Goal: Transaction & Acquisition: Book appointment/travel/reservation

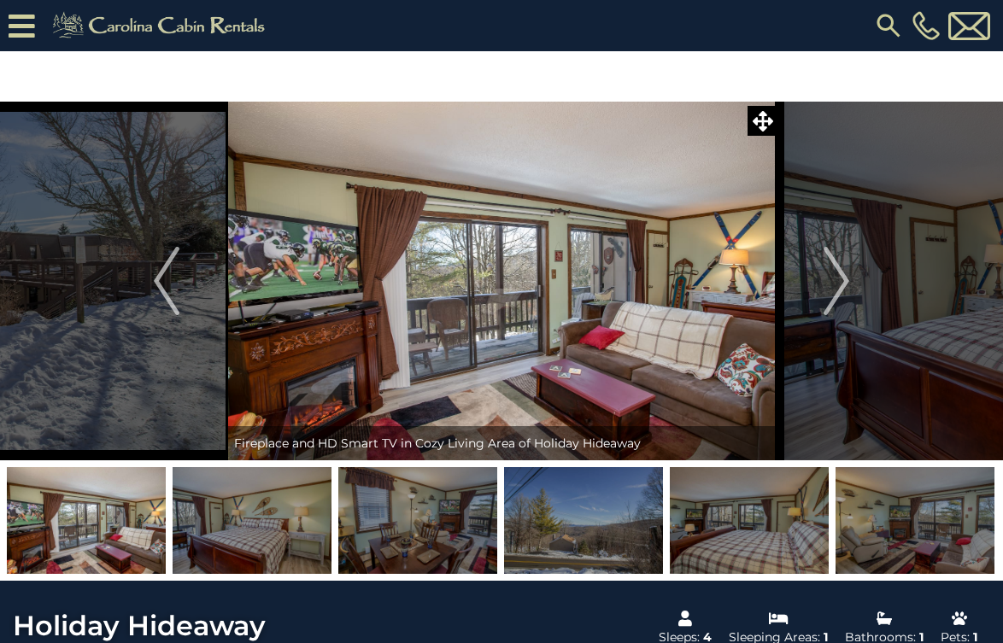
click at [881, 26] on img at bounding box center [888, 25] width 31 height 31
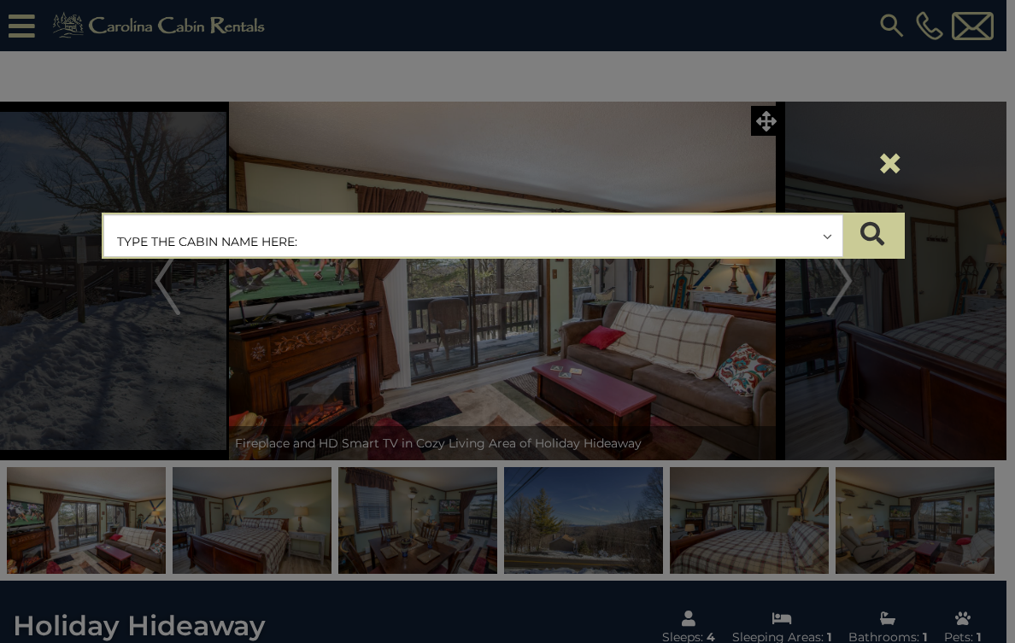
click at [156, 237] on input "text" at bounding box center [473, 236] width 738 height 43
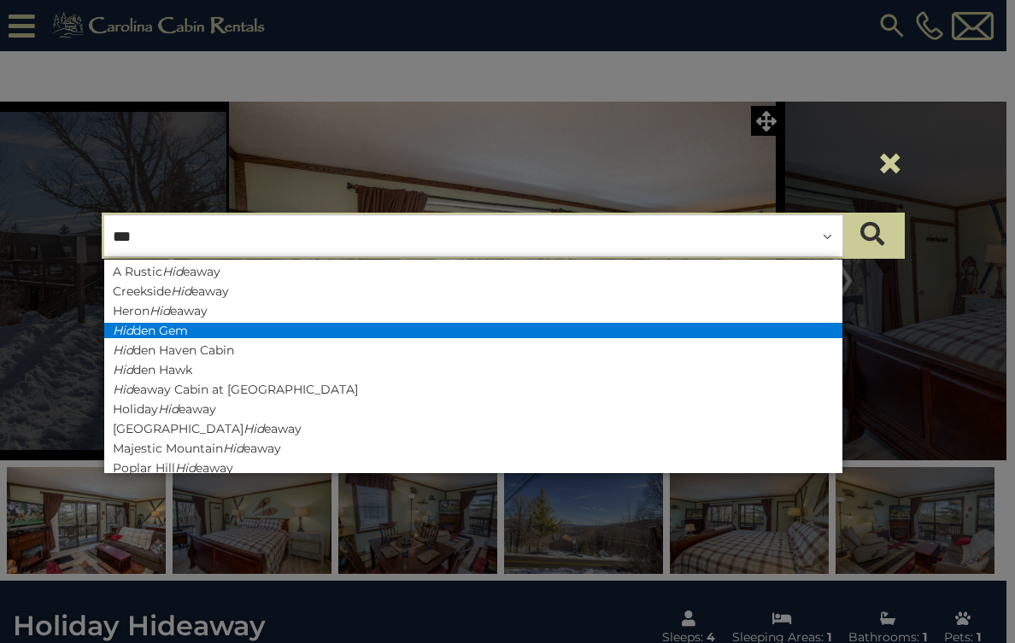
type input "***"
click at [185, 329] on li "Hid den Gem" at bounding box center [473, 330] width 738 height 15
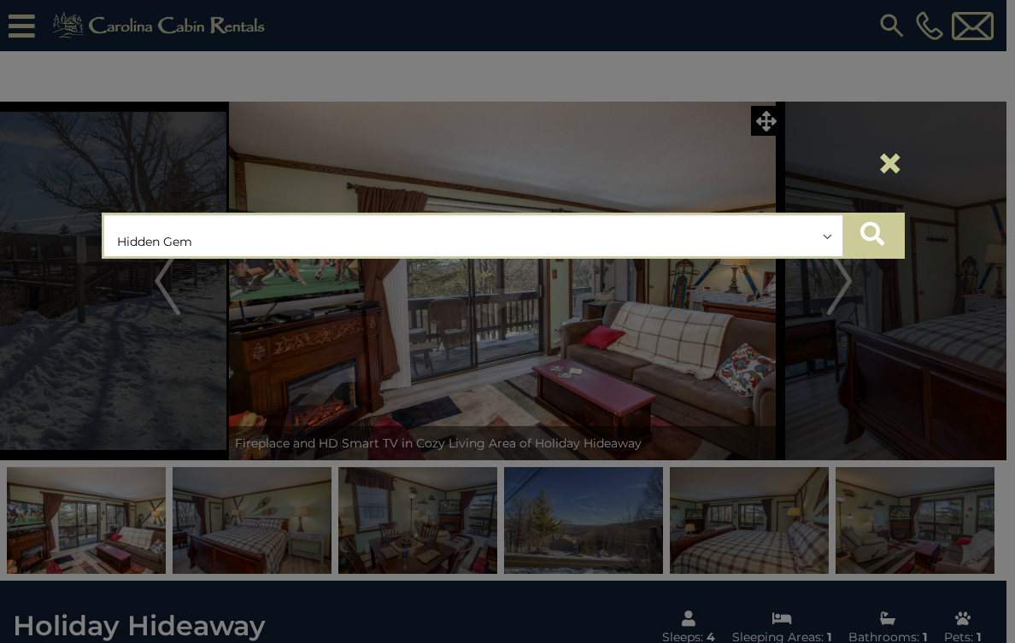
click at [868, 236] on icon "submit" at bounding box center [872, 234] width 24 height 24
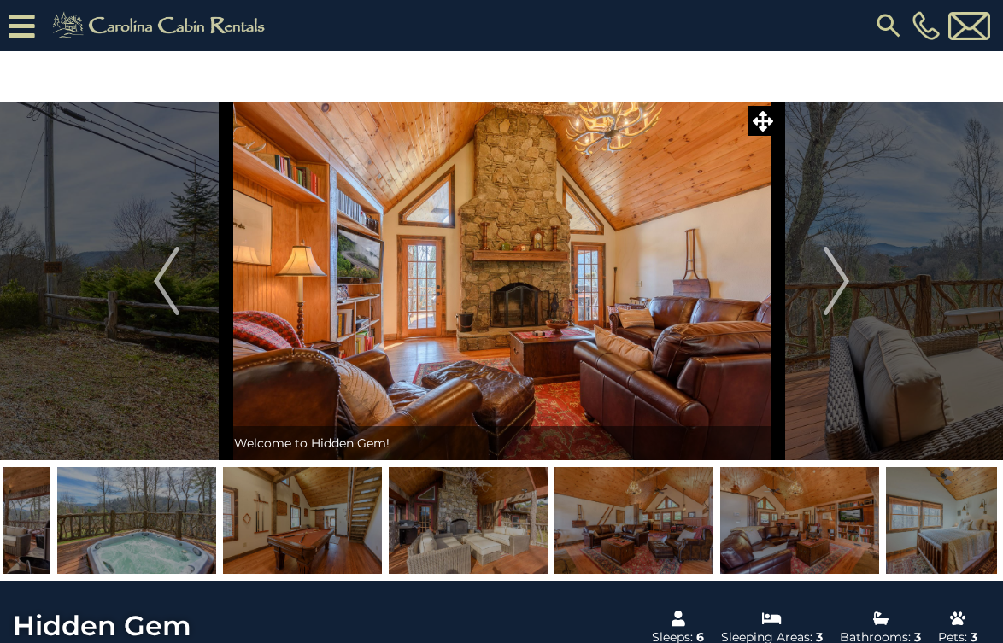
drag, startPoint x: 599, startPoint y: 516, endPoint x: 268, endPoint y: 492, distance: 331.4
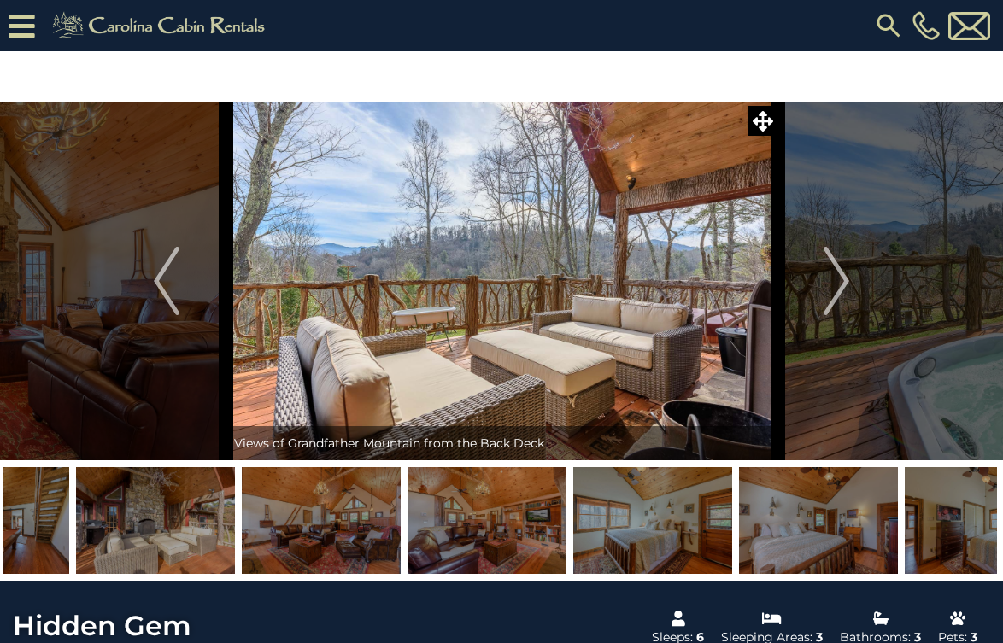
drag, startPoint x: 795, startPoint y: 534, endPoint x: 367, endPoint y: 496, distance: 429.6
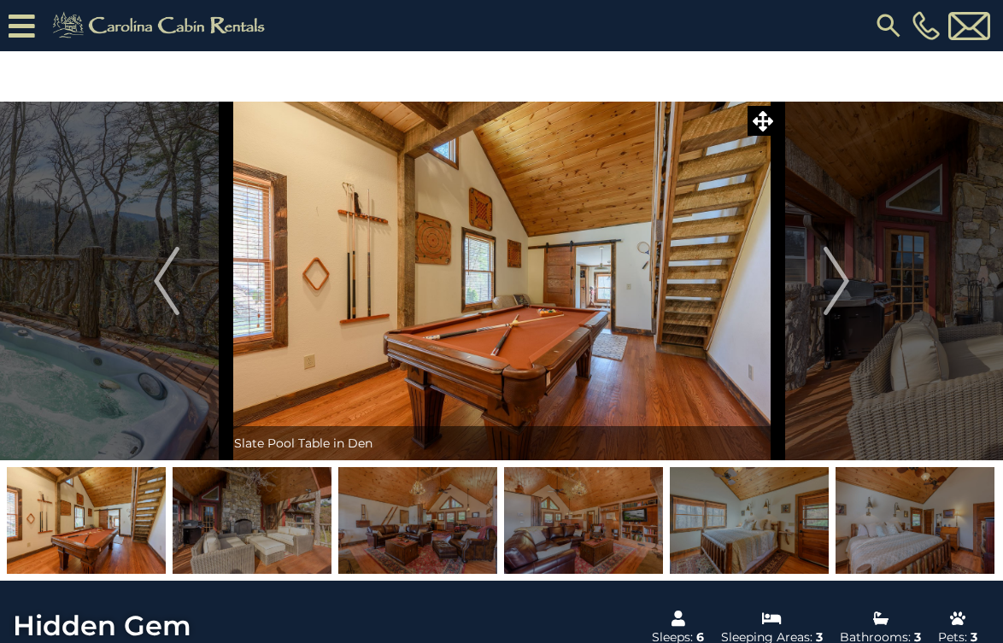
drag, startPoint x: 890, startPoint y: 517, endPoint x: 282, endPoint y: 456, distance: 611.2
click at [841, 278] on img "Next" at bounding box center [836, 281] width 26 height 68
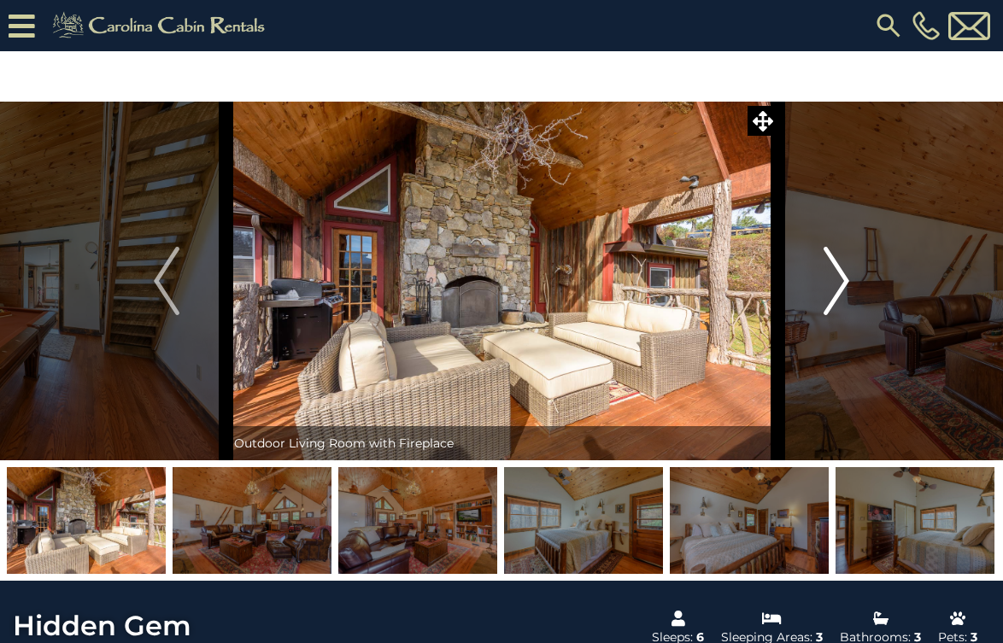
click at [841, 278] on img "Next" at bounding box center [836, 281] width 26 height 68
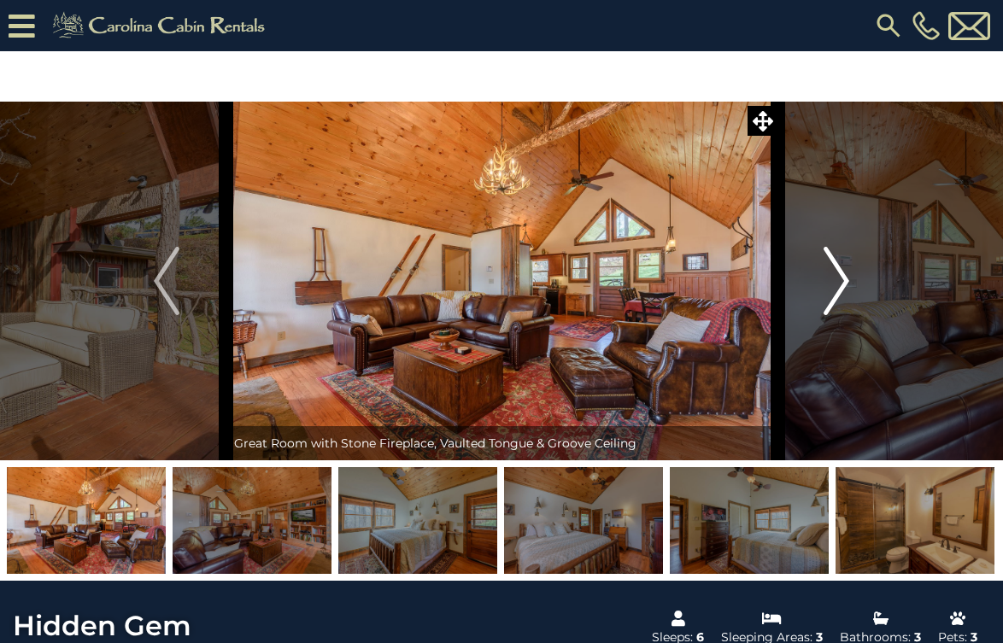
click at [841, 278] on img "Next" at bounding box center [836, 281] width 26 height 68
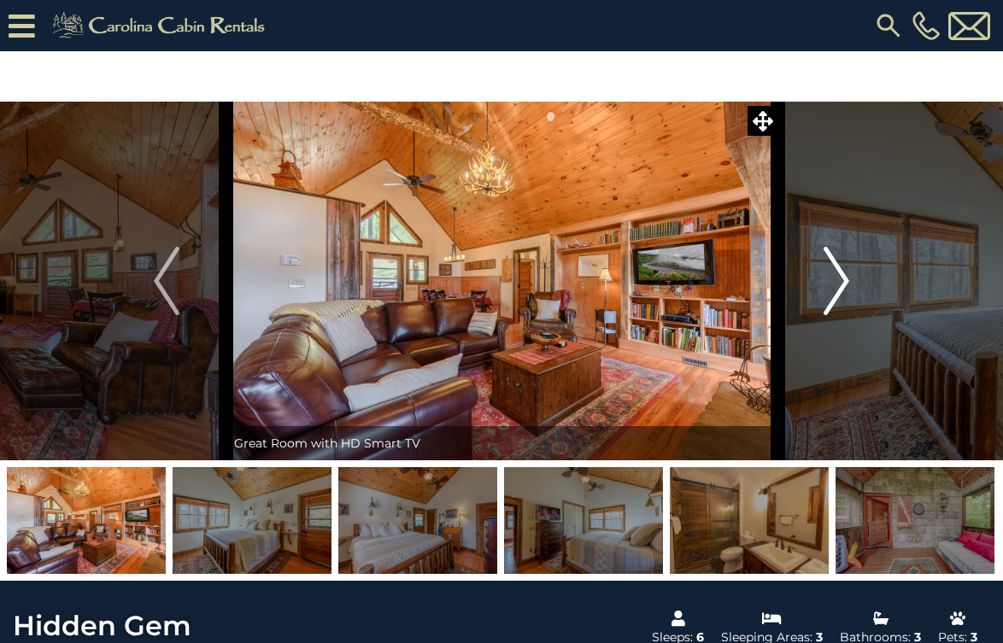
click at [841, 278] on img "Next" at bounding box center [836, 281] width 26 height 68
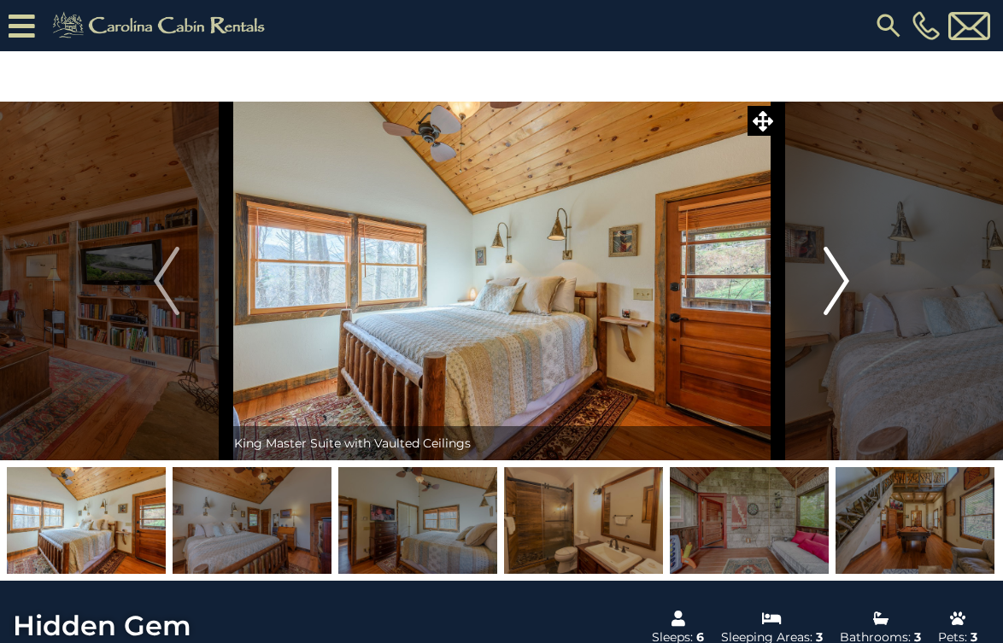
click at [842, 278] on img "Next" at bounding box center [836, 281] width 26 height 68
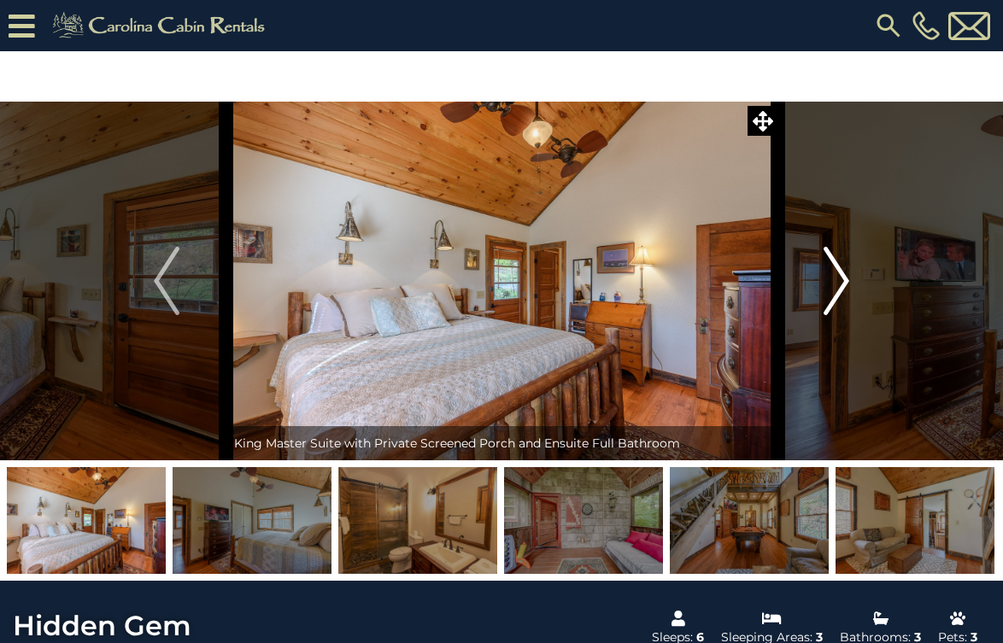
click at [844, 278] on img "Next" at bounding box center [836, 281] width 26 height 68
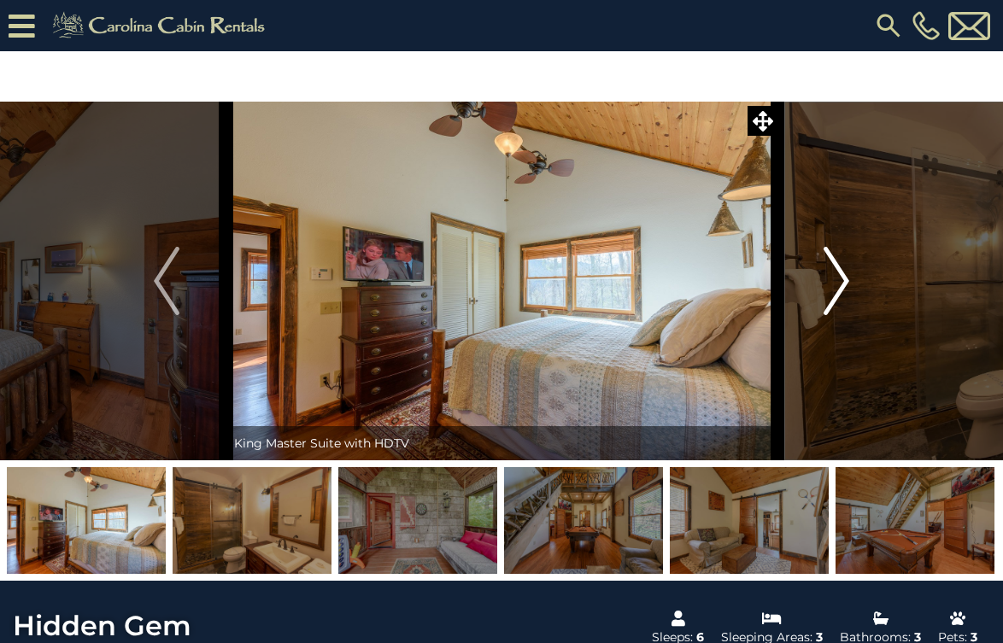
click at [844, 278] on img "Next" at bounding box center [836, 281] width 26 height 68
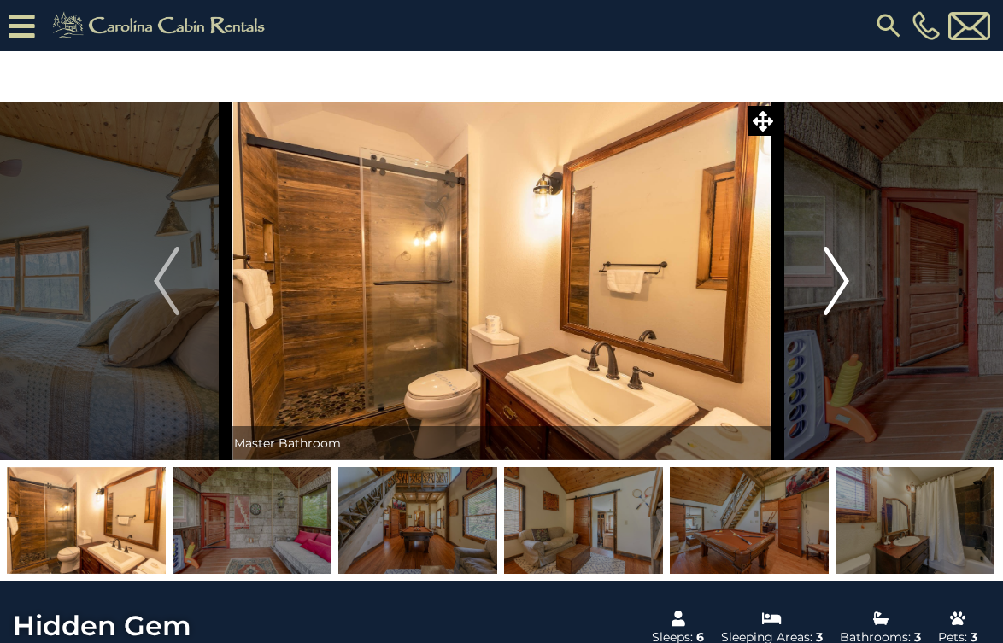
click at [844, 278] on img "Next" at bounding box center [836, 281] width 26 height 68
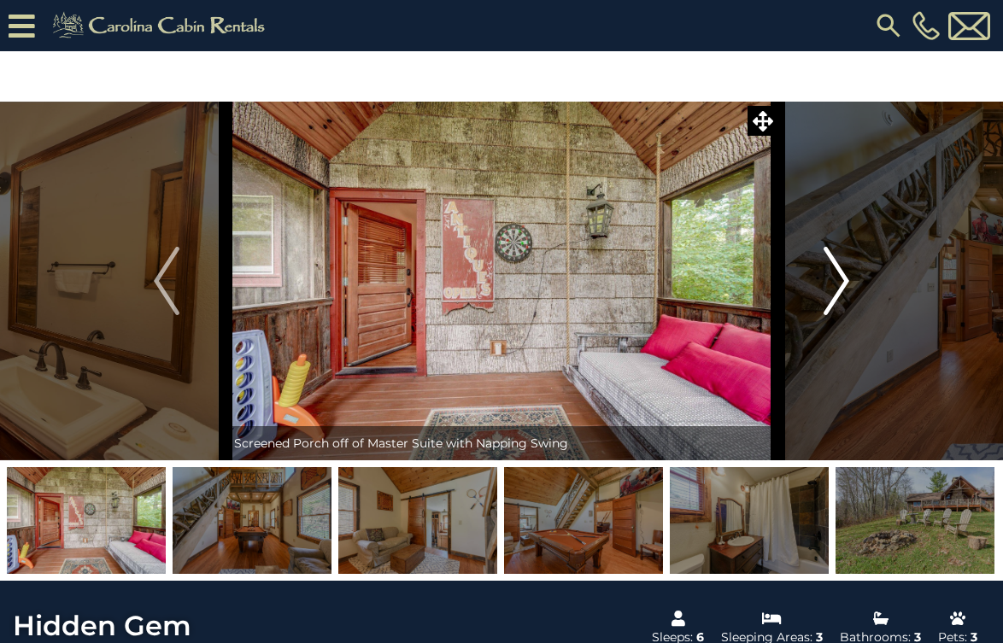
click at [844, 278] on img "Next" at bounding box center [836, 281] width 26 height 68
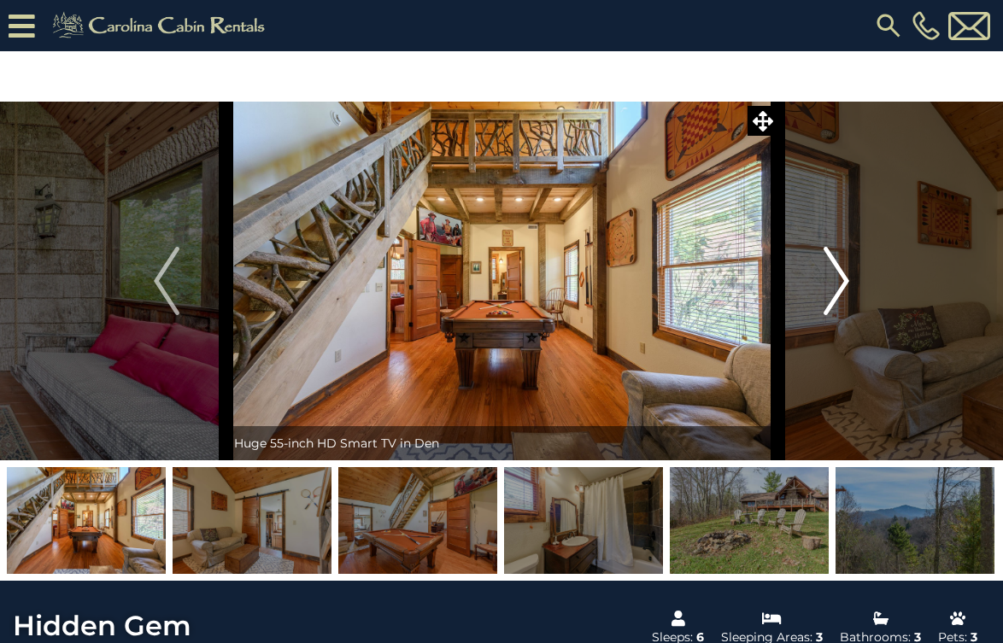
click at [844, 278] on img "Next" at bounding box center [836, 281] width 26 height 68
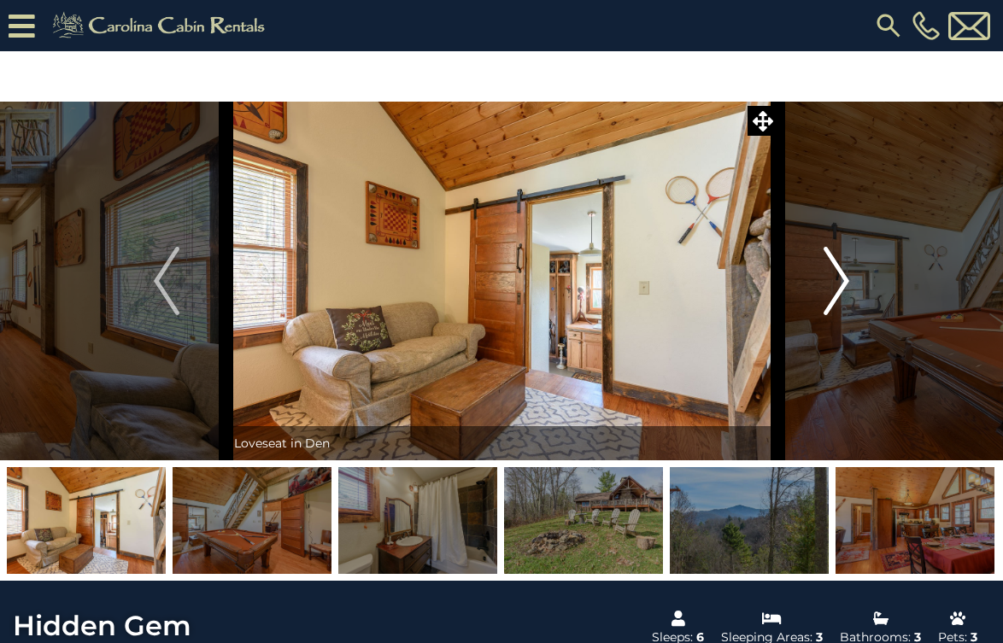
click at [844, 278] on img "Next" at bounding box center [836, 281] width 26 height 68
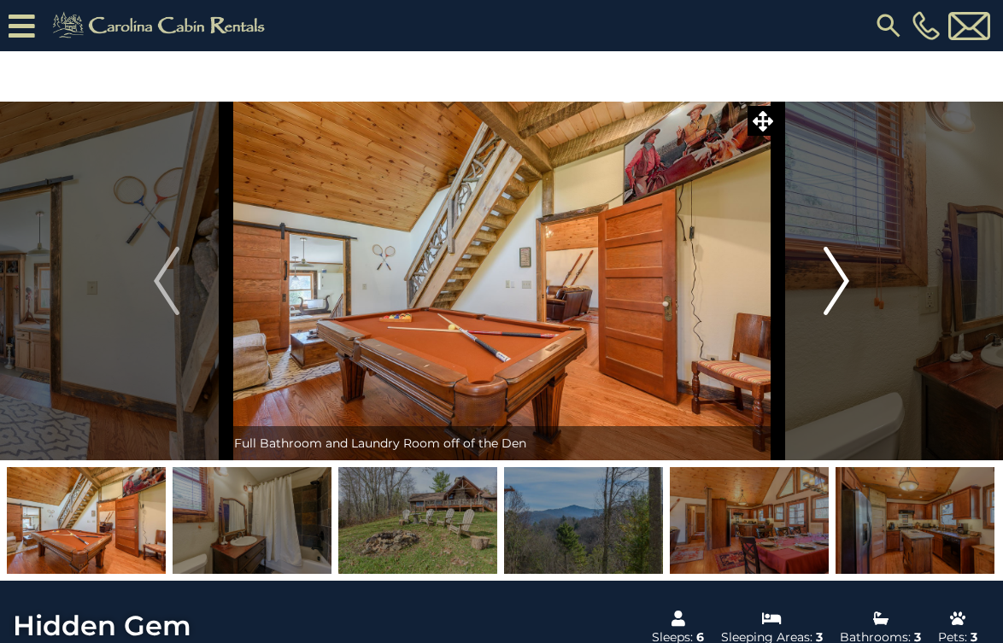
click at [844, 278] on img "Next" at bounding box center [836, 281] width 26 height 68
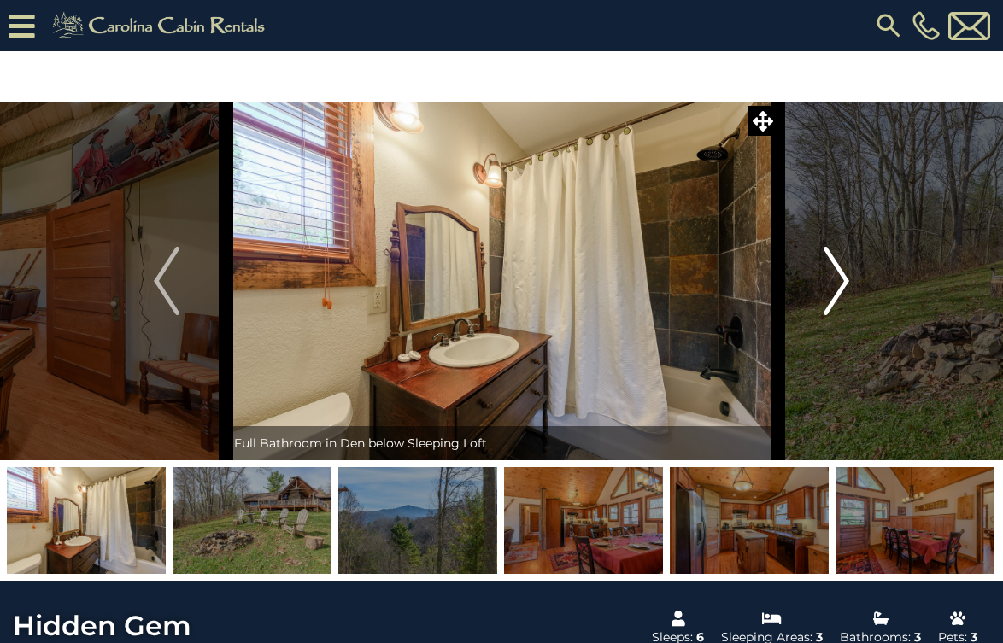
click at [844, 278] on img "Next" at bounding box center [836, 281] width 26 height 68
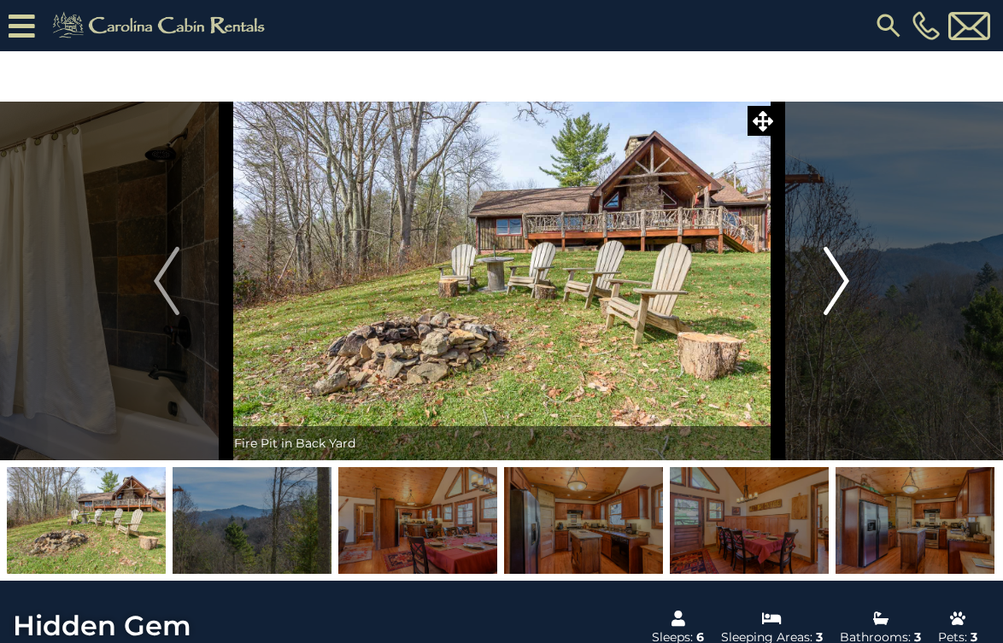
click at [844, 278] on img "Next" at bounding box center [836, 281] width 26 height 68
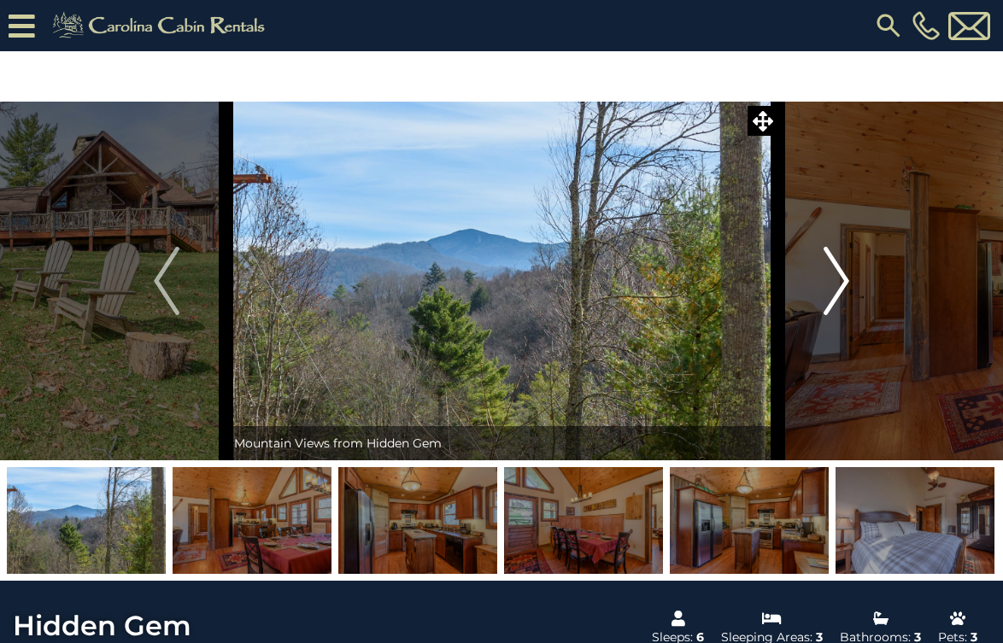
click at [844, 278] on img "Next" at bounding box center [836, 281] width 26 height 68
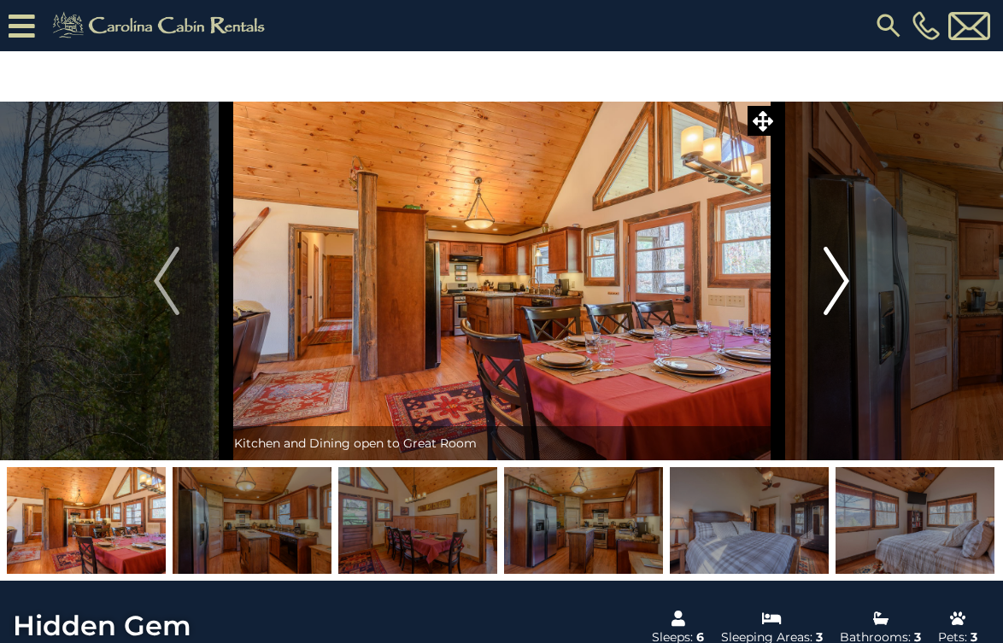
click at [844, 278] on img "Next" at bounding box center [836, 281] width 26 height 68
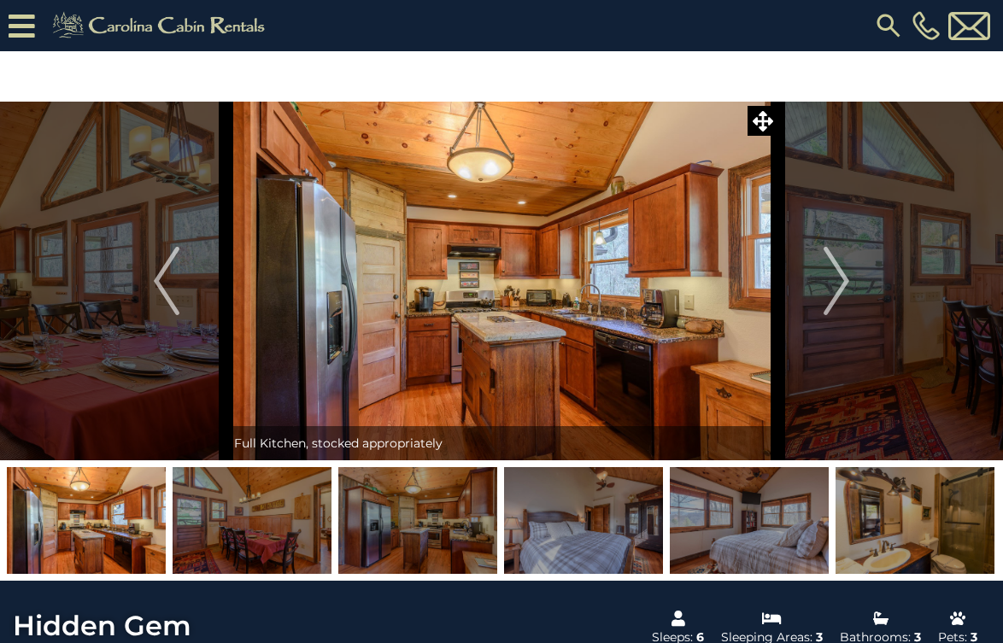
click at [646, 299] on img at bounding box center [501, 281] width 552 height 359
